Goal: Navigation & Orientation: Understand site structure

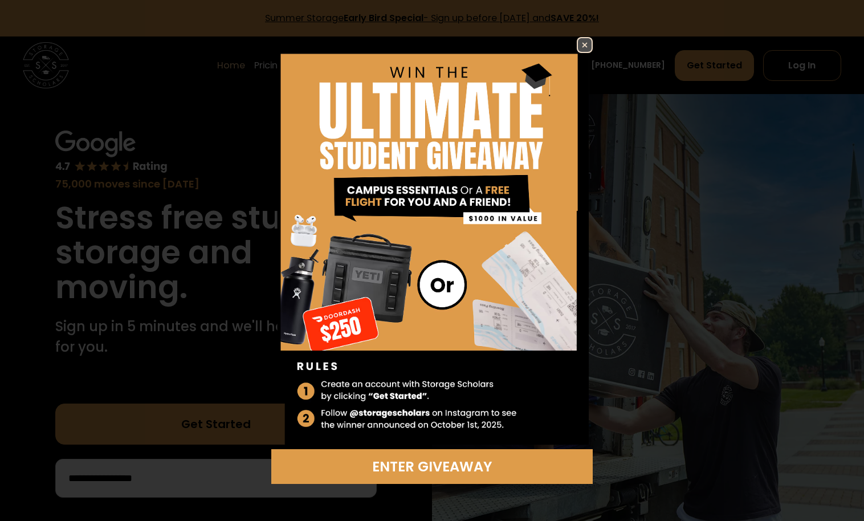
click at [580, 46] on img at bounding box center [585, 45] width 14 height 14
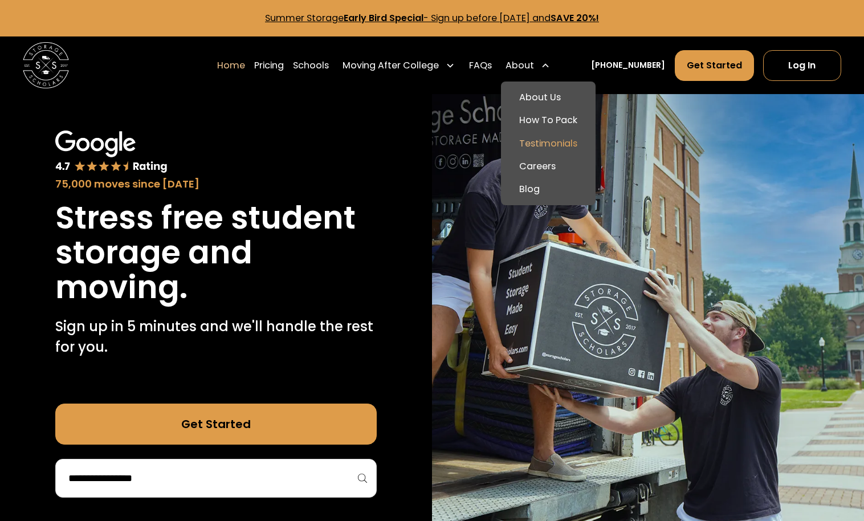
click at [571, 145] on link "Testimonials" at bounding box center [549, 143] width 86 height 23
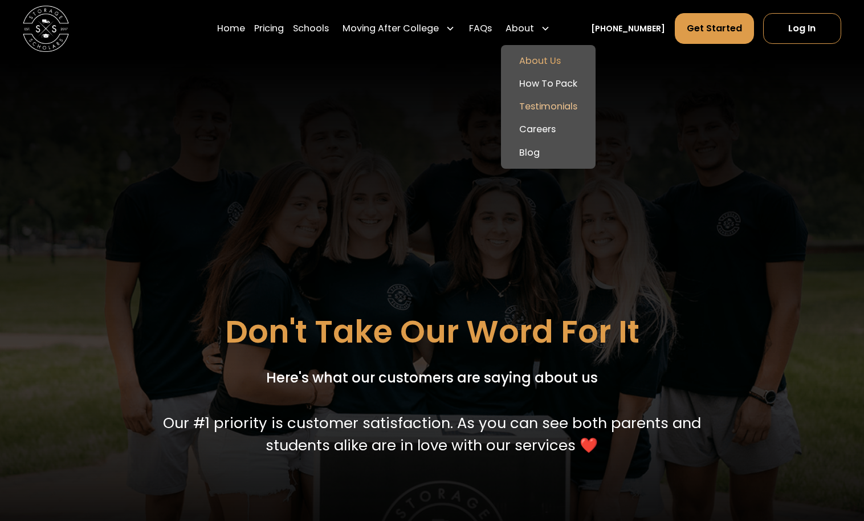
click at [566, 60] on link "About Us" at bounding box center [549, 61] width 86 height 23
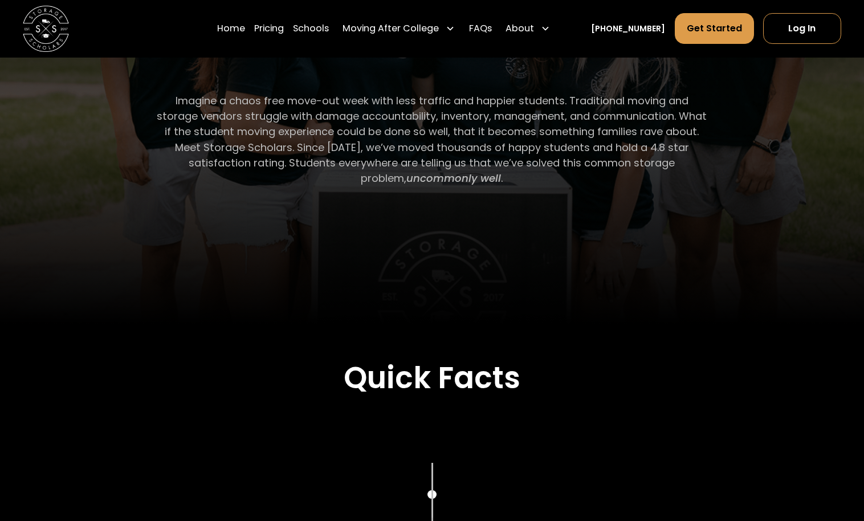
scroll to position [168, 0]
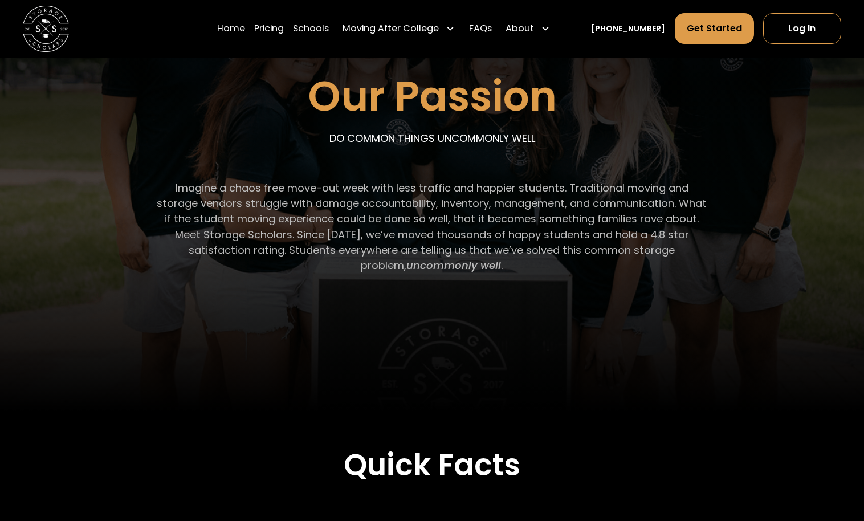
click at [42, 47] on img at bounding box center [46, 29] width 46 height 46
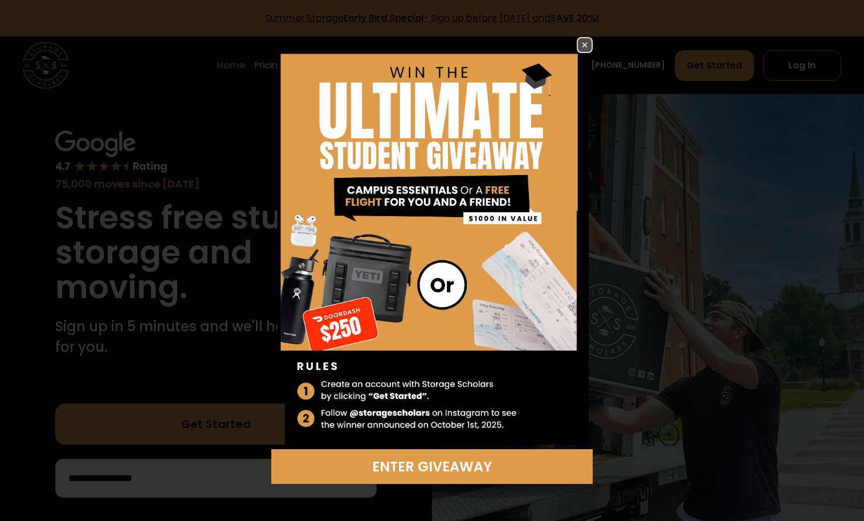
click at [585, 39] on img at bounding box center [585, 45] width 14 height 14
